Goal: Task Accomplishment & Management: Manage account settings

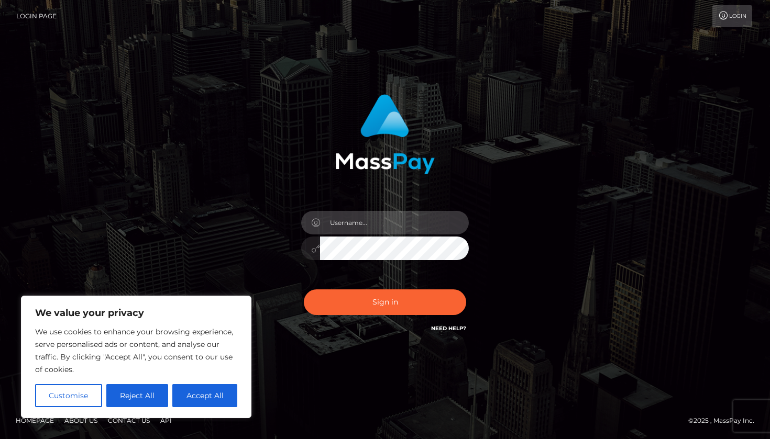
type input "[EMAIL_ADDRESS][DOMAIN_NAME]"
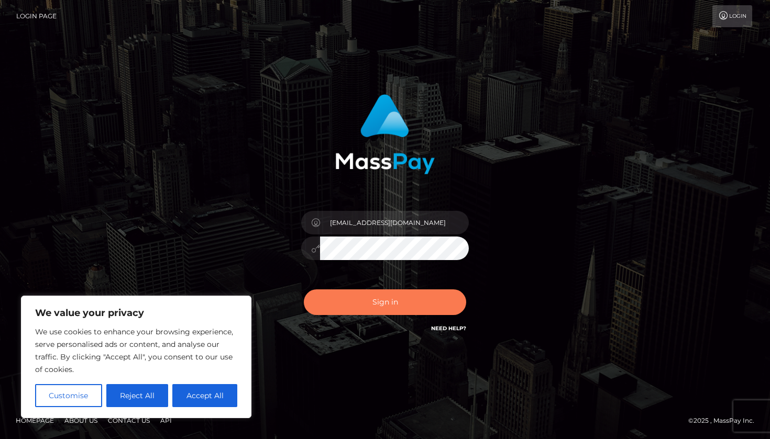
click at [399, 303] on button "Sign in" at bounding box center [385, 303] width 162 height 26
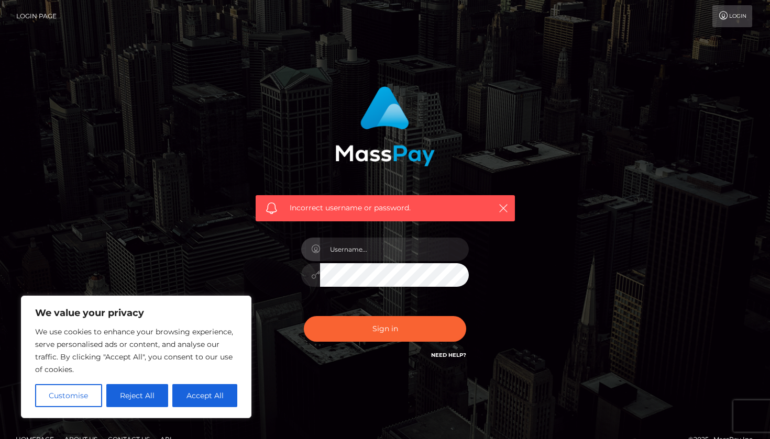
click at [214, 410] on div "We value your privacy We use cookies to enhance your browsing experience, serve…" at bounding box center [136, 357] width 230 height 123
click at [207, 399] on button "Accept All" at bounding box center [204, 395] width 65 height 23
checkbox input "true"
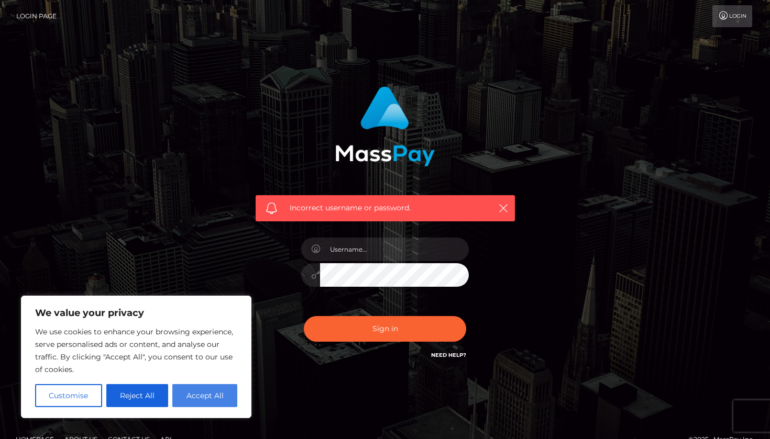
checkbox input "true"
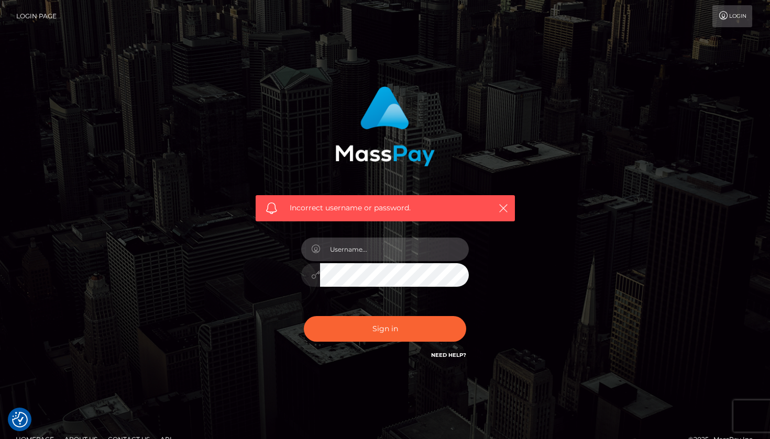
click at [363, 252] on input "text" at bounding box center [394, 250] width 149 height 24
type input "[EMAIL_ADDRESS][DOMAIN_NAME]"
click at [313, 279] on icon at bounding box center [315, 275] width 9 height 8
click at [455, 357] on link "Need Help?" at bounding box center [448, 355] width 35 height 7
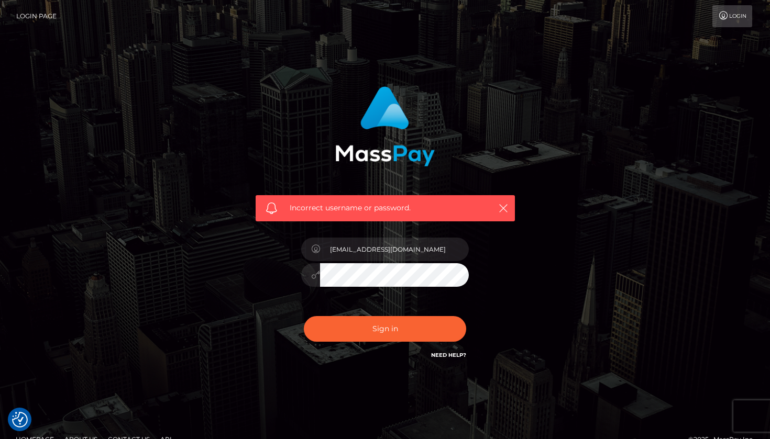
click at [718, 21] on link "Login" at bounding box center [732, 16] width 40 height 22
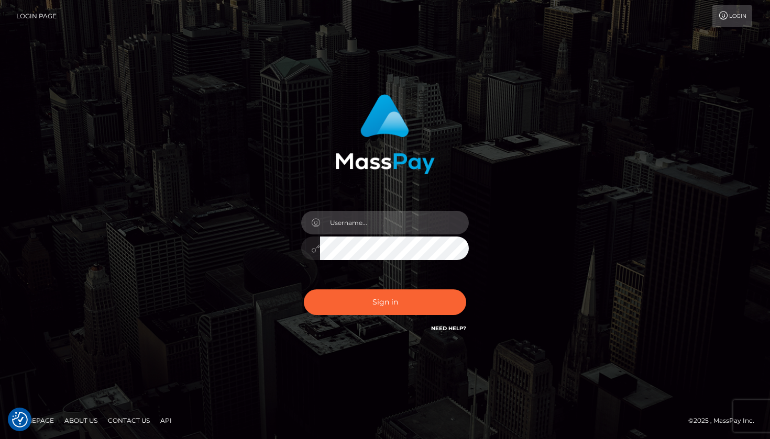
click at [371, 218] on input "text" at bounding box center [394, 223] width 149 height 24
type input "[EMAIL_ADDRESS][DOMAIN_NAME]"
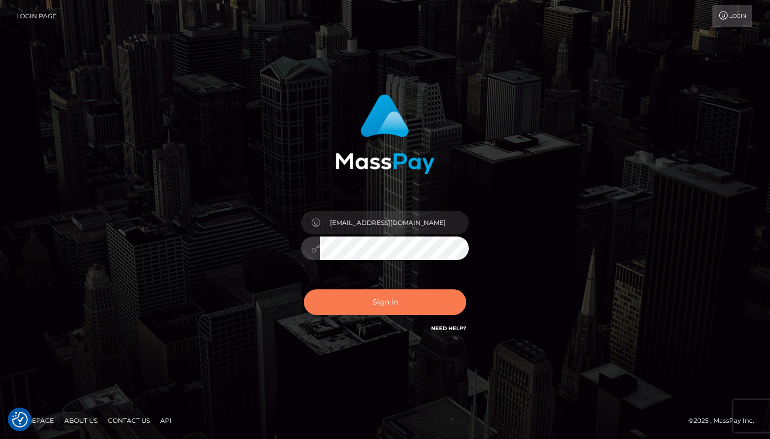
click at [384, 295] on button "Sign in" at bounding box center [385, 303] width 162 height 26
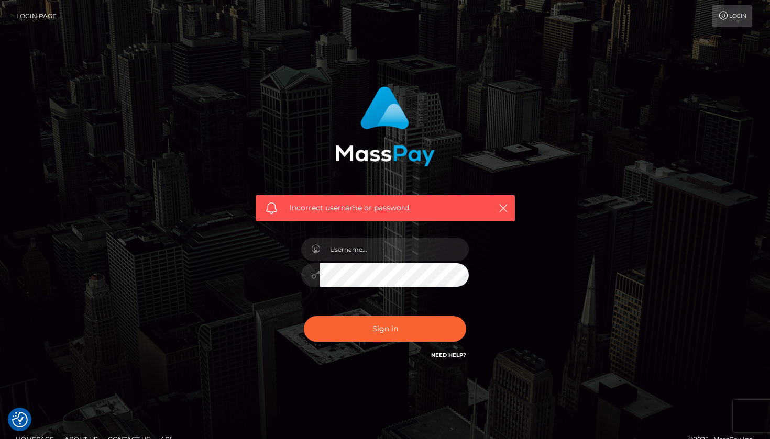
checkbox input "true"
click at [386, 211] on span "Incorrect username or password." at bounding box center [385, 208] width 191 height 11
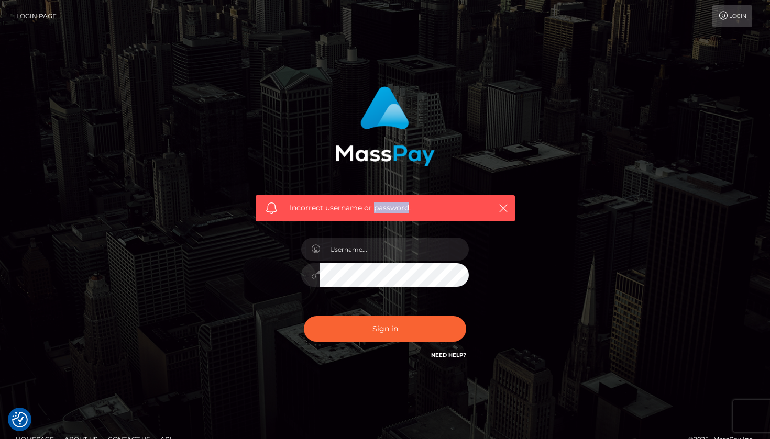
click at [386, 211] on span "Incorrect username or password." at bounding box center [385, 208] width 191 height 11
click at [347, 208] on span "Incorrect username or password." at bounding box center [385, 208] width 191 height 11
